Goal: Information Seeking & Learning: Learn about a topic

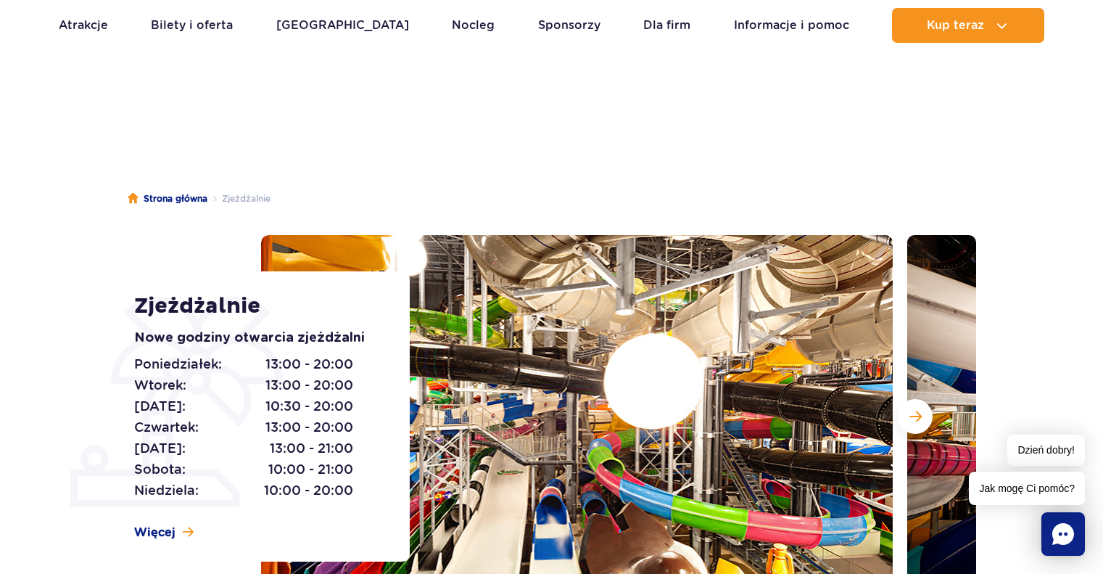
click at [925, 399] on button "Następny slajd" at bounding box center [915, 416] width 35 height 35
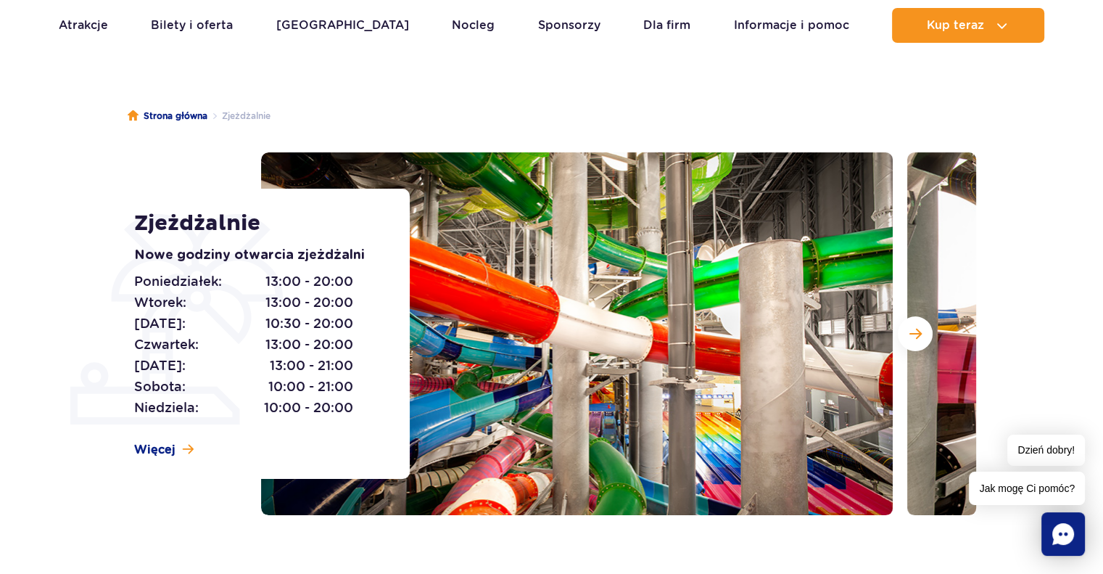
click at [925, 337] on button "Następny slajd" at bounding box center [915, 333] width 35 height 35
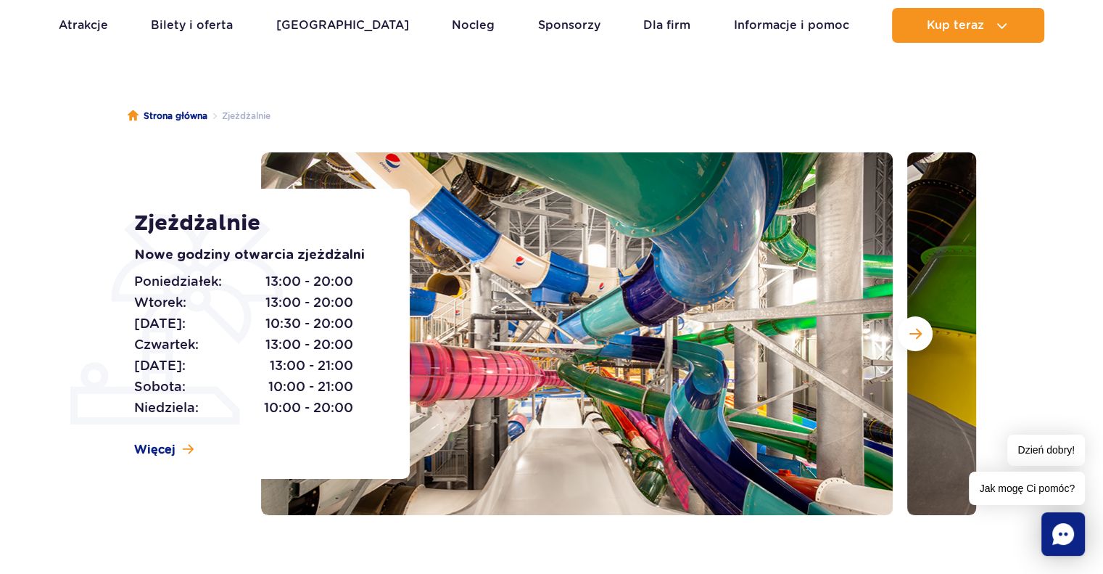
click at [925, 337] on button "Następny slajd" at bounding box center [915, 333] width 35 height 35
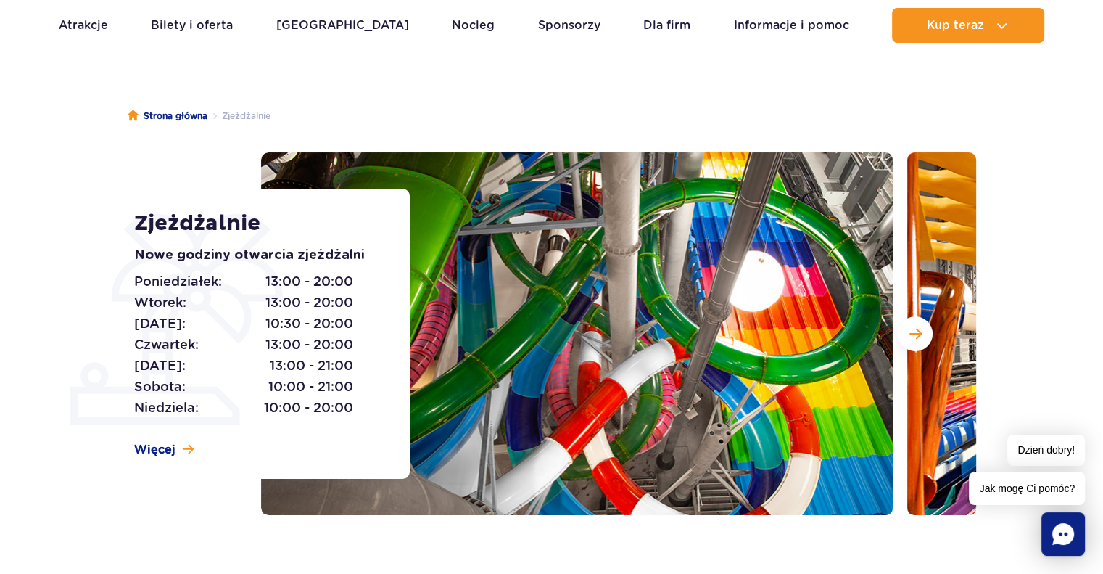
click at [925, 337] on button "Następny slajd" at bounding box center [915, 333] width 35 height 35
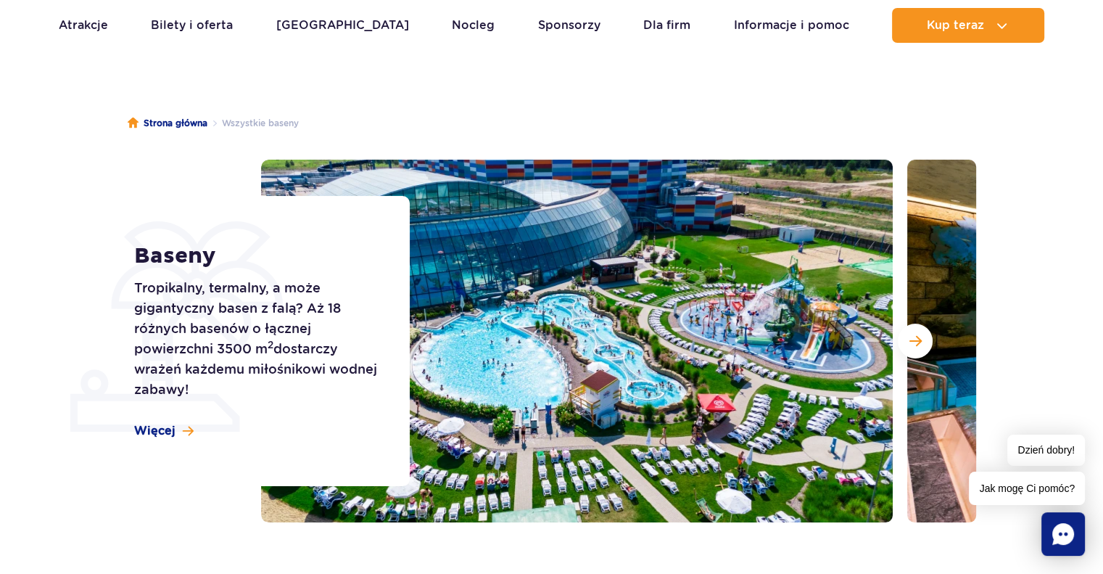
scroll to position [77, 0]
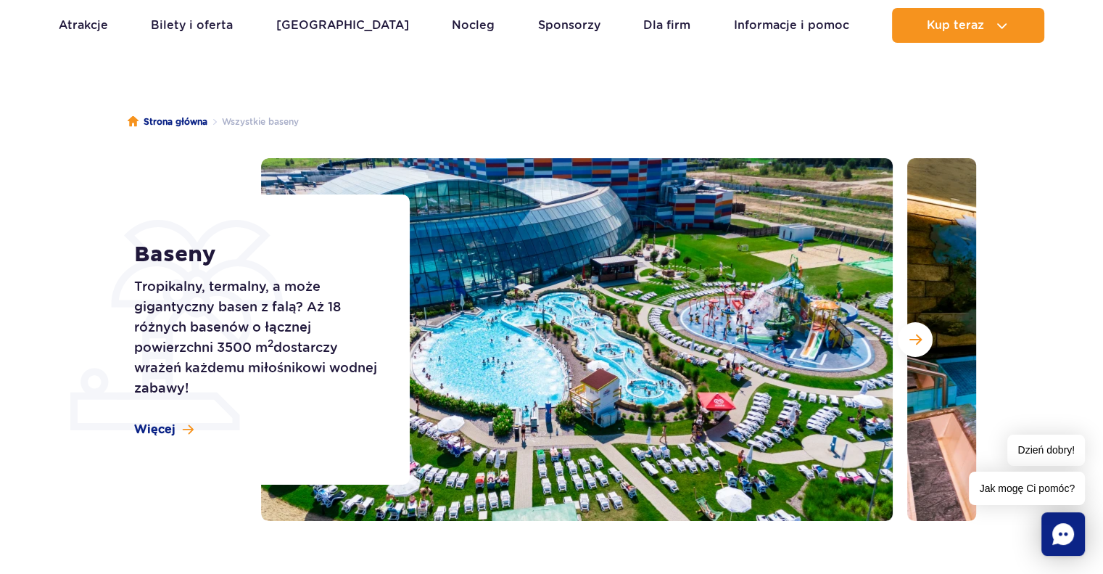
click at [667, 332] on img at bounding box center [577, 339] width 632 height 363
click at [908, 341] on button "Następny slajd" at bounding box center [915, 339] width 35 height 35
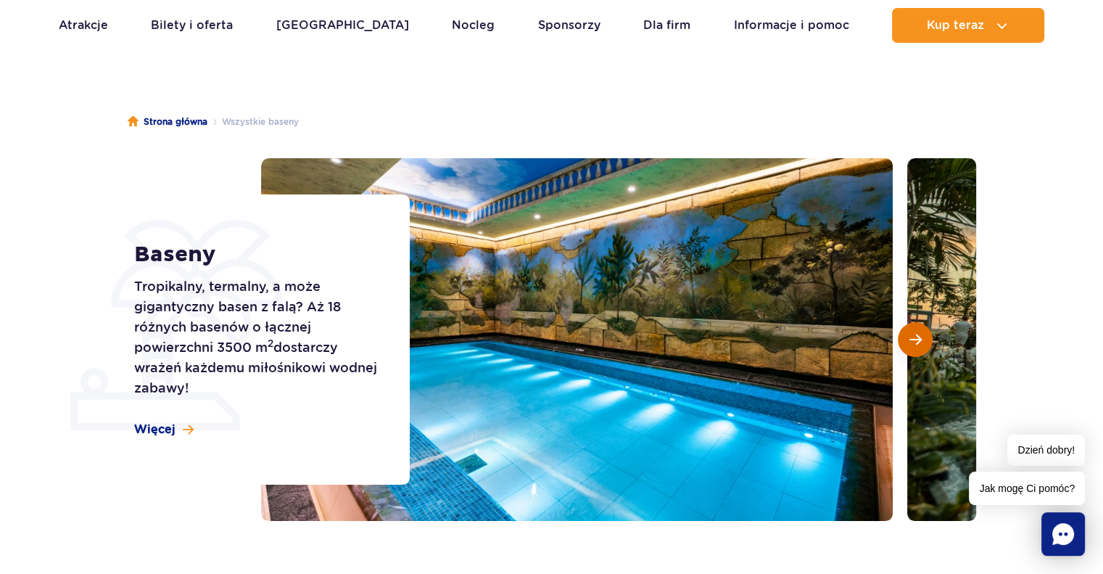
click at [910, 335] on span "Następny slajd" at bounding box center [916, 339] width 12 height 13
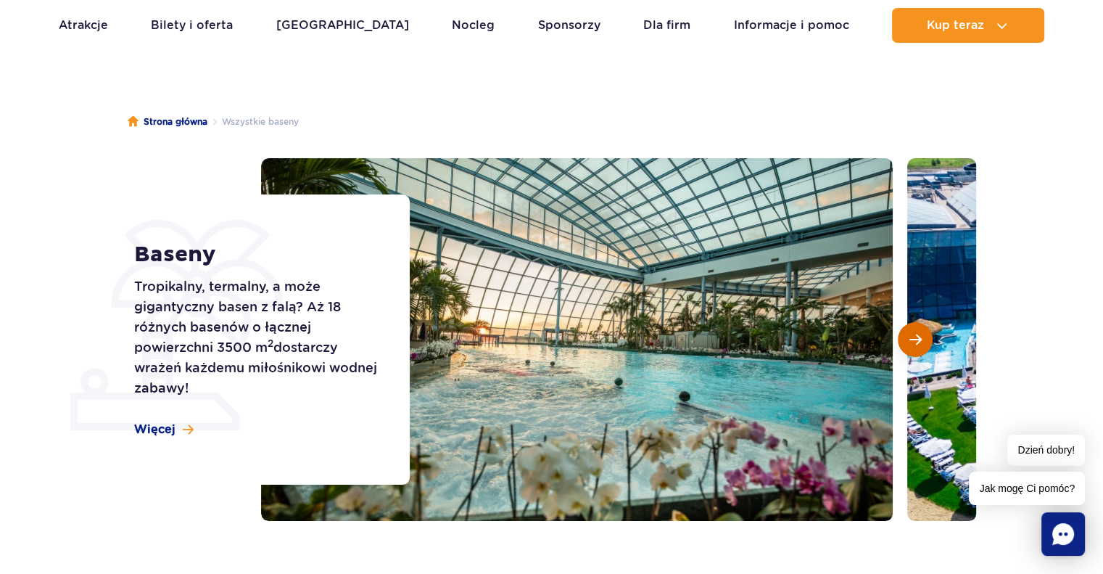
click at [919, 347] on button "Następny slajd" at bounding box center [915, 339] width 35 height 35
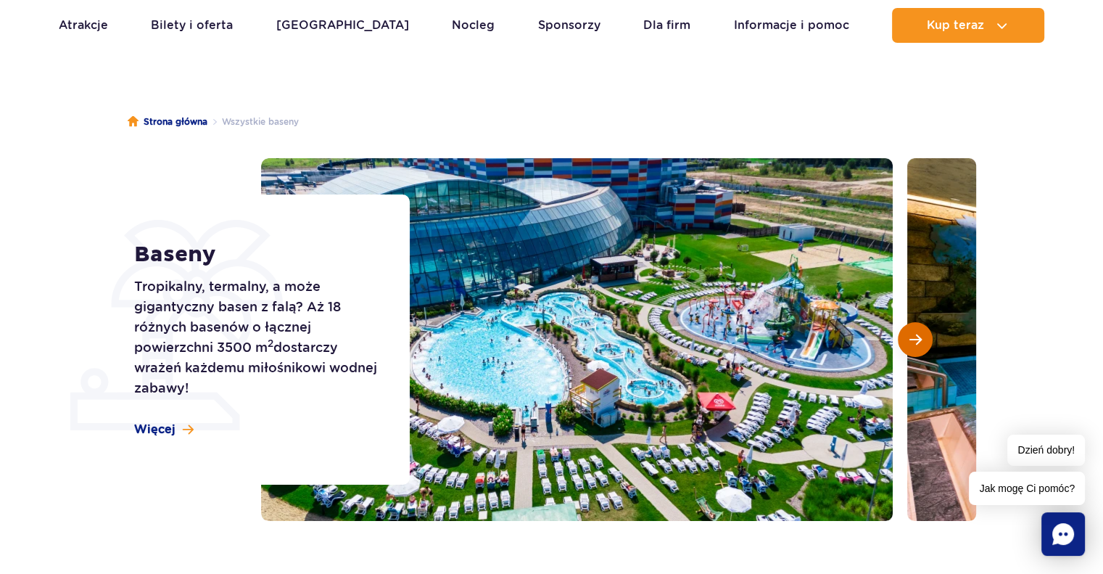
click at [907, 350] on button "Następny slajd" at bounding box center [915, 339] width 35 height 35
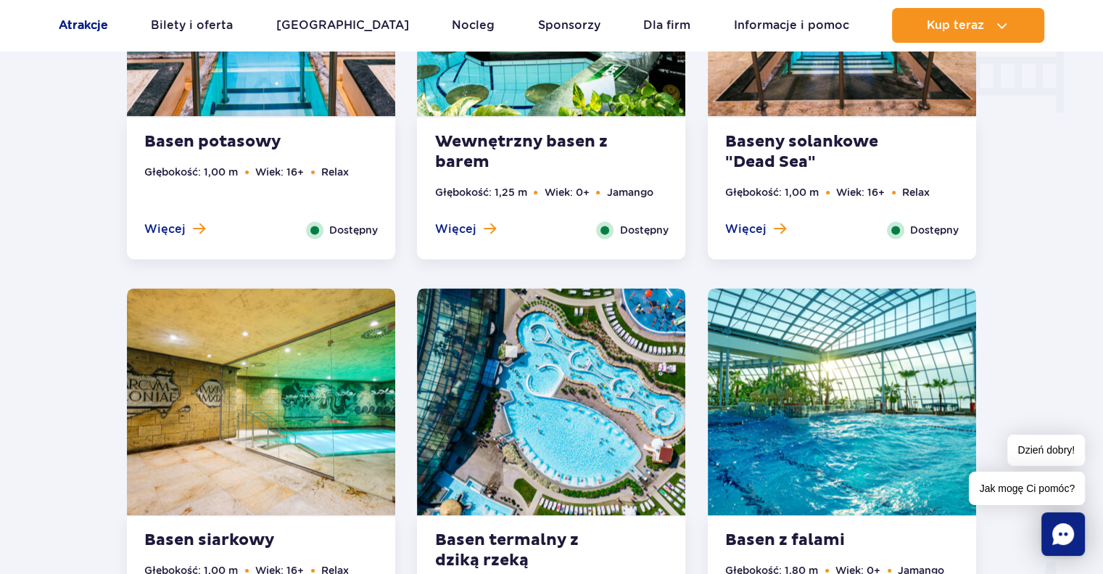
scroll to position [1893, 0]
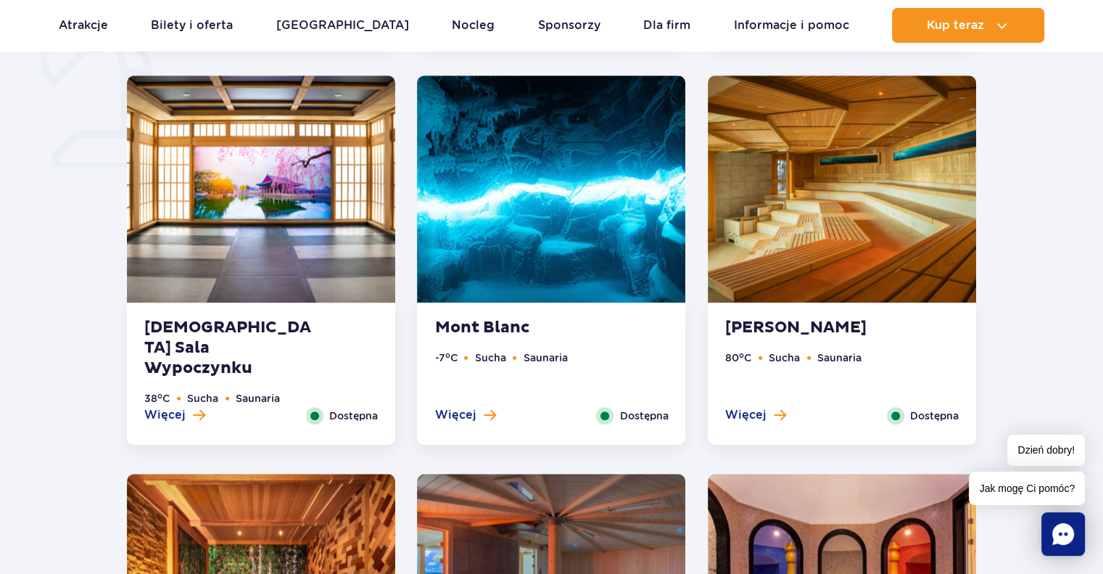
scroll to position [1206, 0]
